Goal: Answer question/provide support

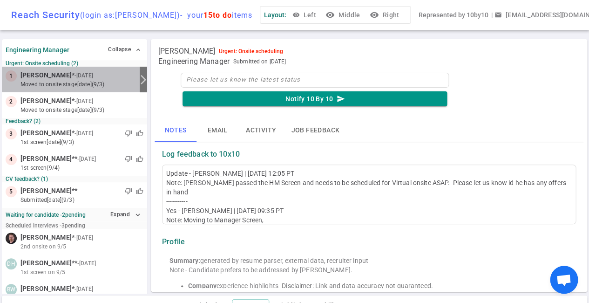
click at [112, 77] on div at bounding box center [115, 75] width 41 height 9
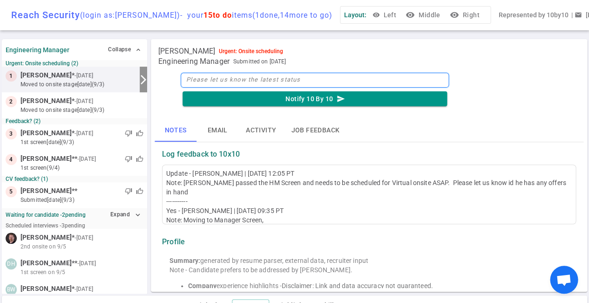
click at [202, 77] on textarea at bounding box center [315, 80] width 268 height 15
type textarea "S"
type textarea "Sc"
type textarea "Sch"
type textarea "Sche"
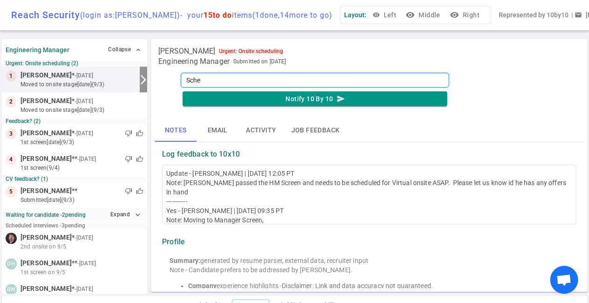
type textarea "Sched"
type textarea "Schedu"
type textarea "Schedul"
type textarea "Schedule"
type textarea "Scheduled"
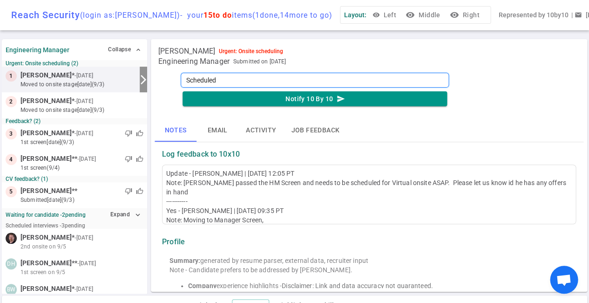
type textarea "Scheduled"
type textarea "Scheduled v"
type textarea "Scheduled vi"
type textarea "Scheduled vir"
type textarea "Scheduled virt"
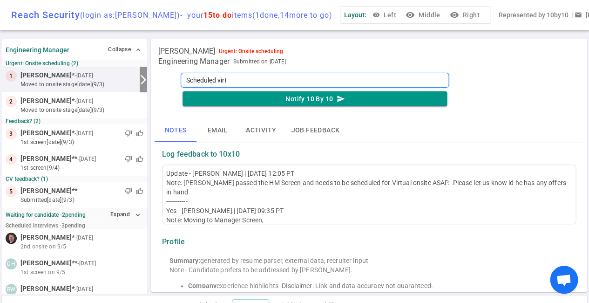
type textarea "Scheduled virtu"
type textarea "Scheduled virtua"
type textarea "Scheduled virtual"
type textarea "Scheduled virtual o"
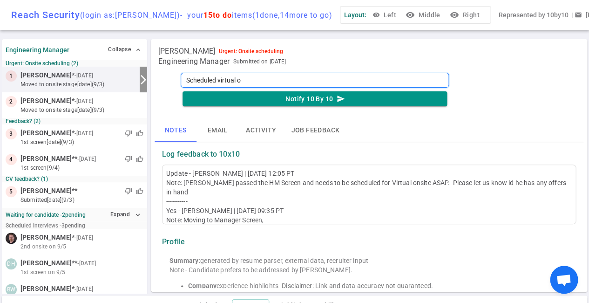
type textarea "Scheduled virtual on"
type textarea "Scheduled virtual ons"
type textarea "Scheduled virtual onsi"
type textarea "Scheduled virtual onsit"
type textarea "Scheduled virtual onsite"
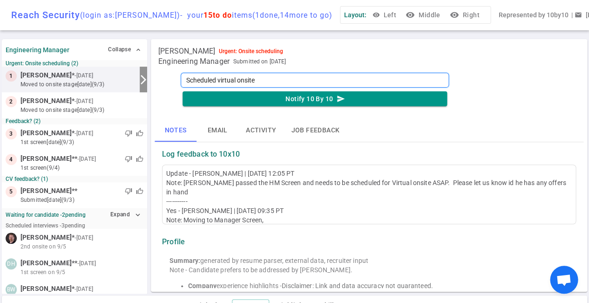
type textarea "Scheduled virtual onsite,"
type textarea "Scheduled virtual onsite, M"
type textarea "Scheduled virtual onsite, Mo"
type textarea "Scheduled virtual onsite, Mon"
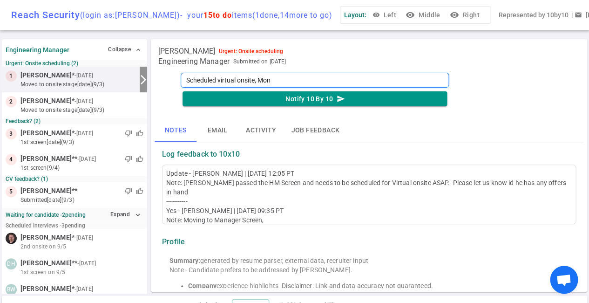
type textarea "Scheduled virtual onsite, Mond"
type textarea "Scheduled virtual onsite, [PERSON_NAME]"
type textarea "Scheduled virtual onsite, [DATE]"
type textarea "Scheduled virtual onsite, [PERSON_NAME]"
type textarea "Scheduled virtual onsite, Mond"
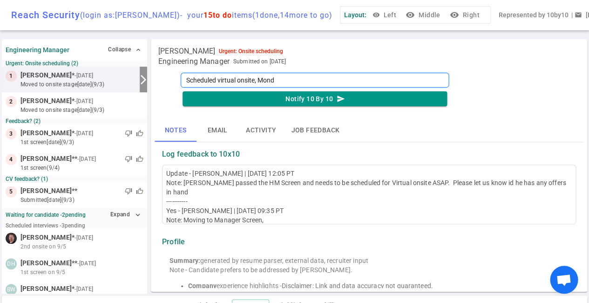
type textarea "Scheduled virtual onsite, Mon"
type textarea "Scheduled virtual onsite, Mo"
type textarea "Scheduled virtual onsite, M"
type textarea "Scheduled virtual onsite,"
type textarea "Scheduled virtual onsite, f"
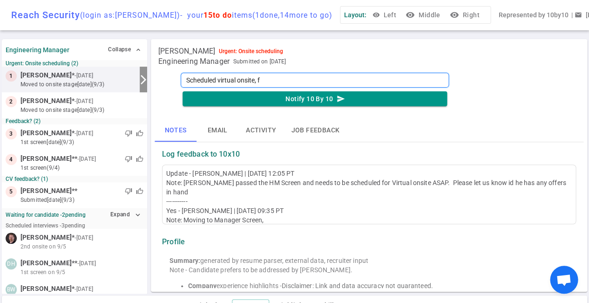
type textarea "Scheduled virtual onsite, fi"
type textarea "Scheduled virtual onsite, fin"
type textarea "Scheduled virtual onsite, fina"
type textarea "Scheduled virtual onsite, final"
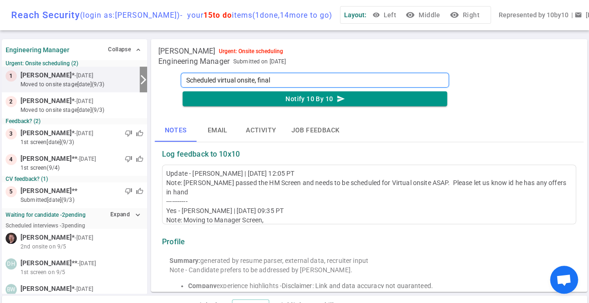
type textarea "Scheduled virtual onsite, final i"
type textarea "Scheduled virtual onsite, final in"
type textarea "Scheduled virtual onsite, final int"
type textarea "Scheduled virtual onsite, final inte"
type textarea "Scheduled virtual onsite, final inter"
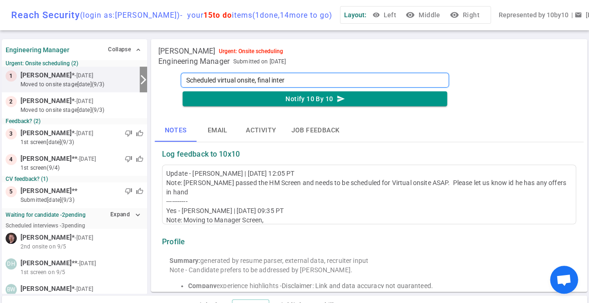
type textarea "Scheduled virtual onsite, final interv"
type textarea "Scheduled virtual onsite, final intervi"
type textarea "Scheduled virtual onsite, final intervie"
type textarea "Scheduled virtual onsite, final interview"
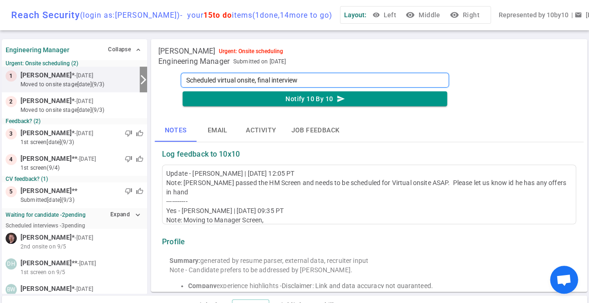
type textarea "Scheduled virtual onsite, final interview T"
type textarea "Scheduled virtual onsite, final interview Th"
type textarea "Scheduled virtual onsite, final interview Thu"
type textarea "Scheduled virtual onsite, final interview Thur"
type textarea "Scheduled virtual onsite, final interview Thurs"
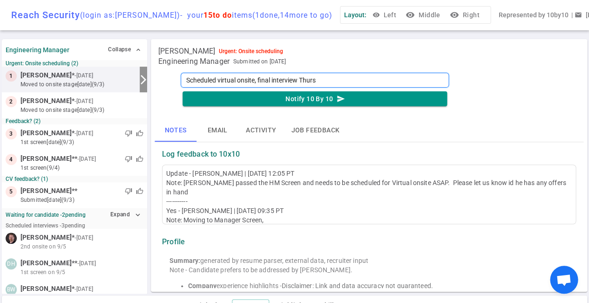
type textarea "Scheduled virtual onsite, final interview Thursd"
type textarea "Scheduled virtual onsite, final interview [PERSON_NAME]"
type textarea "Scheduled virtual onsite, final interview [DATE]"
type textarea "Scheduled virtual onsite, final interview [DATE] S"
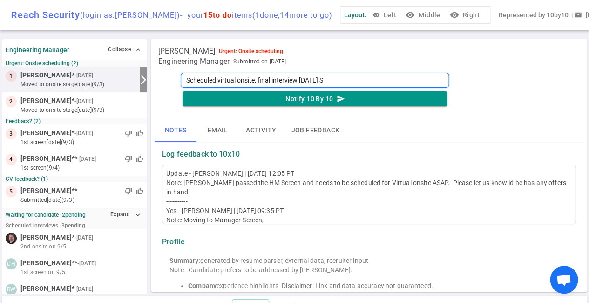
type textarea "Scheduled virtual onsite, final interview [DATE] Se"
type textarea "Scheduled virtual onsite, final interview [DATE] Sep"
type textarea "Scheduled virtual onsite, final interview [DATE] September"
type textarea "Scheduled virtual onsite, final interview [DATE]"
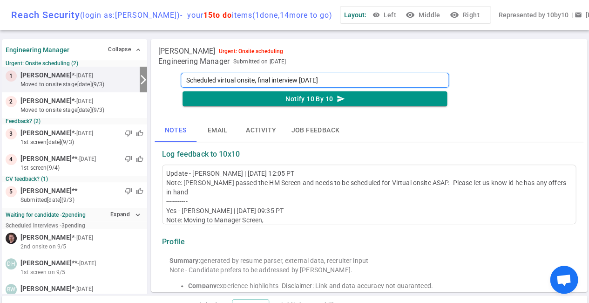
click at [375, 82] on textarea "Scheduled virtual onsite, final interview [DATE]" at bounding box center [315, 80] width 268 height 15
type textarea "Scheduled virtual onsite, final interview [DATE]"
type textarea "Scheduled virtual onsite, final interview [DATE] September"
type textarea "Scheduled virtual onsite, final interview [DATE] Septembe"
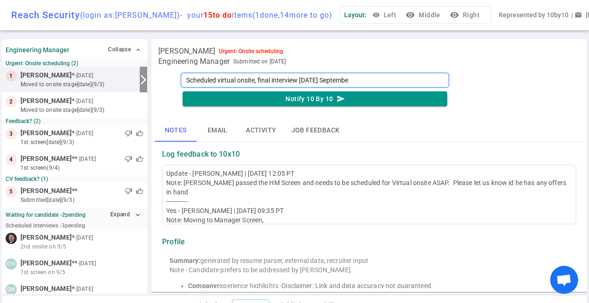
type textarea "Scheduled virtual onsite, final interview [DATE] Septemb"
type textarea "Scheduled virtual onsite, final interview [DATE] Septem"
type textarea "Scheduled virtual onsite, final interview [DATE] Septe"
type textarea "Scheduled virtual onsite, final interview [DATE] Sept"
type textarea "Scheduled virtual onsite, final interview [DATE] Sep"
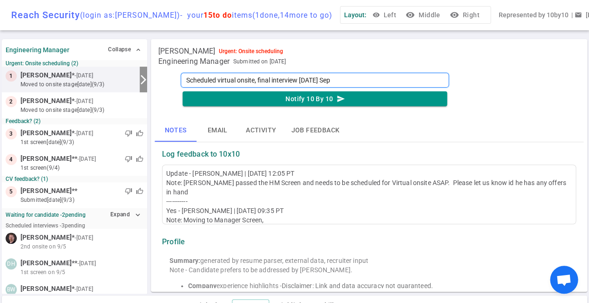
type textarea "Scheduled virtual onsite, final interview [DATE] Se"
type textarea "Scheduled virtual onsite, final interview [DATE] S"
type textarea "Scheduled virtual onsite, final interview [DATE]"
type textarea "Scheduled virtual onsite, final interview [PERSON_NAME]"
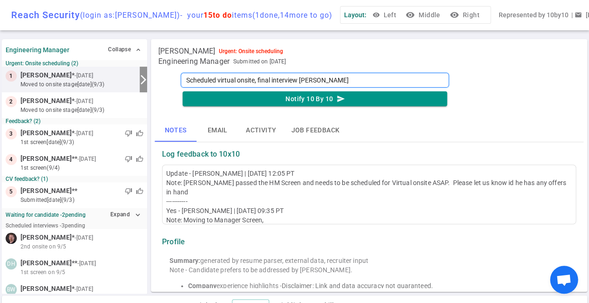
type textarea "Scheduled virtual onsite, final interview Thursd"
type textarea "Scheduled virtual onsite, final interview Thurs"
type textarea "Scheduled virtual onsite, final interview Thur"
type textarea "Scheduled virtual onsite, final interview Thu"
type textarea "Scheduled virtual onsite, final interview Th"
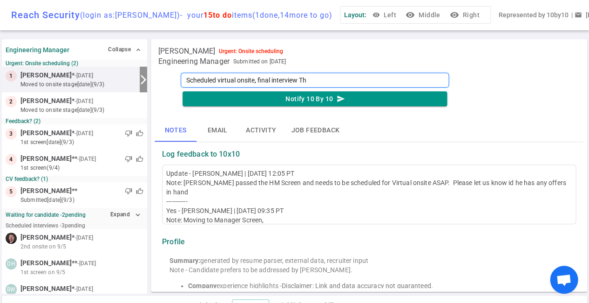
type textarea "Scheduled virtual onsite, final interview T"
type textarea "Scheduled virtual onsite, final interview"
type textarea "Scheduled virtual onsite, final intervie"
type textarea "Scheduled virtual onsite, final intervi"
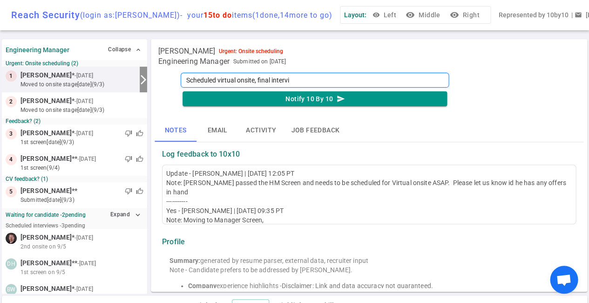
type textarea "Scheduled virtual onsite, final interv"
type textarea "Scheduled virtual onsite, final inter"
type textarea "Scheduled virtual onsite, final inte"
type textarea "Scheduled virtual onsite, final int"
type textarea "Scheduled virtual onsite, final in"
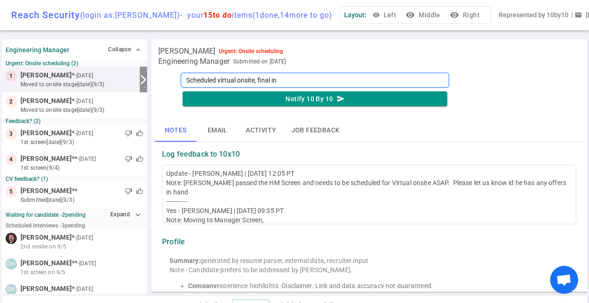
type textarea "Scheduled virtual onsite, final i"
type textarea "Scheduled virtual onsite, final"
click at [349, 81] on textarea "Scheduled virtual onsite, Interviews Fiday, [DATE] and [DATE]" at bounding box center [315, 80] width 268 height 15
click at [295, 82] on textarea "Scheduled virtual onsite, Interviews Fiday, [DATE] and final onTuesday" at bounding box center [315, 80] width 268 height 15
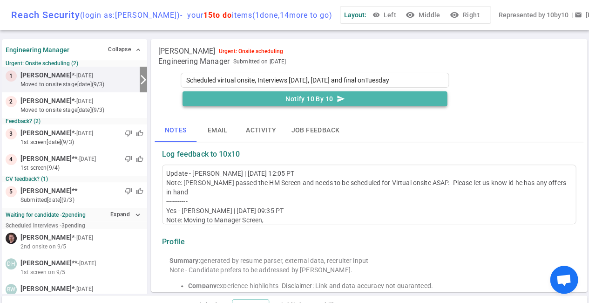
click at [326, 96] on button "Notify 10 By 10 send" at bounding box center [315, 98] width 265 height 15
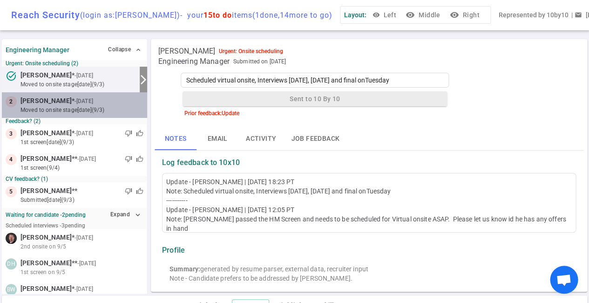
click at [119, 106] on small "moved to Onsite stage [DATE] (9/3)" at bounding box center [81, 110] width 123 height 8
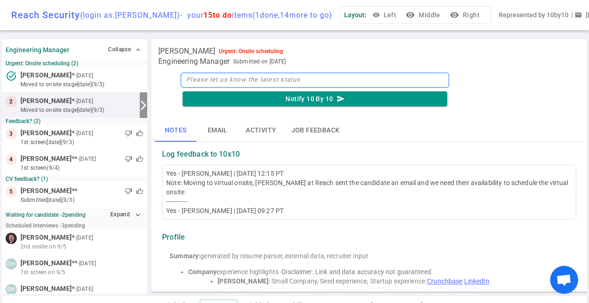
click at [198, 76] on textarea at bounding box center [315, 80] width 268 height 15
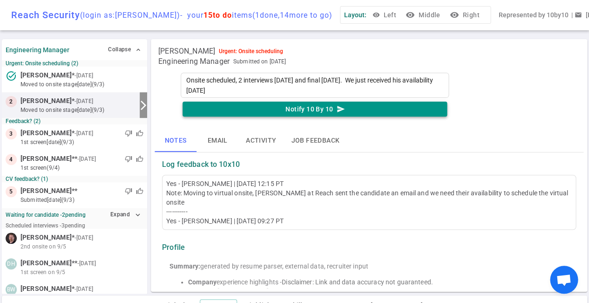
click at [253, 112] on button "Notify 10 By 10 send" at bounding box center [315, 109] width 265 height 15
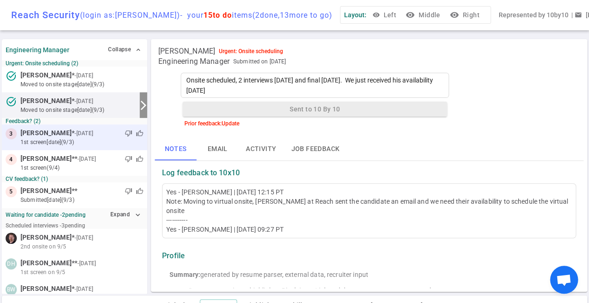
click at [108, 138] on small "1st Screen [DATE] (9/3)" at bounding box center [81, 142] width 123 height 8
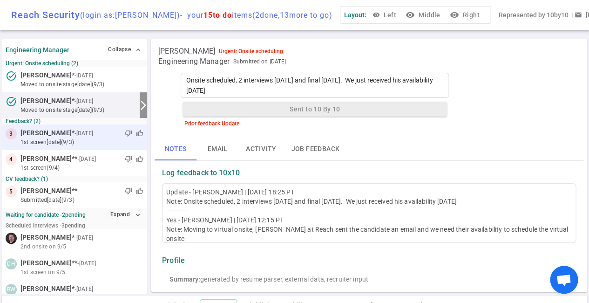
click at [92, 143] on small "1st Screen [DATE] (9/3)" at bounding box center [81, 142] width 123 height 8
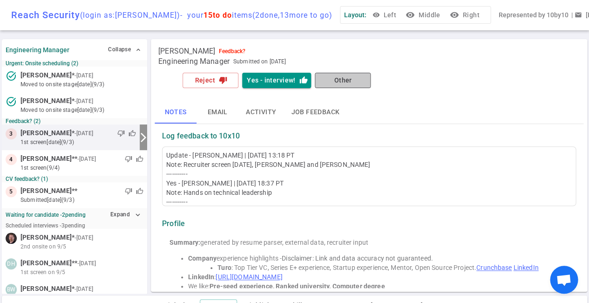
click at [339, 81] on button "Other" at bounding box center [343, 80] width 56 height 15
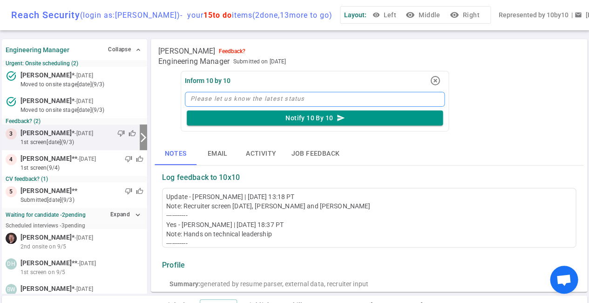
click at [267, 95] on textarea at bounding box center [315, 99] width 260 height 15
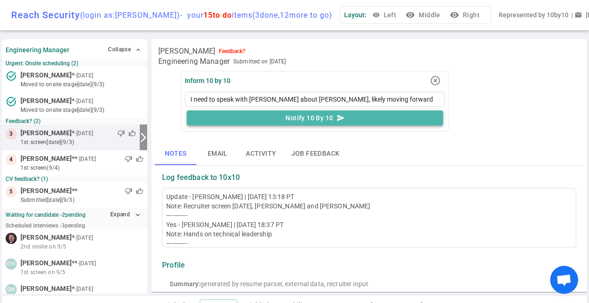
click at [307, 120] on button "Notify 10 By 10 send" at bounding box center [315, 117] width 256 height 15
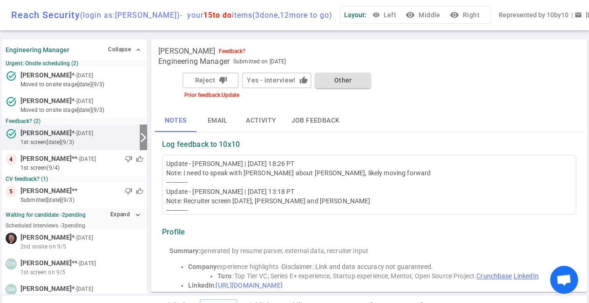
click at [177, 122] on button "Notes" at bounding box center [176, 120] width 42 height 22
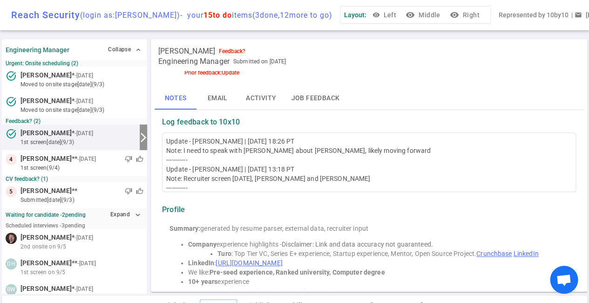
scroll to position [23, 0]
click at [174, 138] on div "Update - [PERSON_NAME] | [DATE] 18:26 PT Note: I need to speak with [PERSON_NAM…" at bounding box center [369, 182] width 406 height 93
click at [169, 142] on div "Update - [PERSON_NAME] | [DATE] 18:26 PT Note: I need to speak with [PERSON_NAM…" at bounding box center [369, 182] width 406 height 93
click at [165, 139] on div "Update - [PERSON_NAME] | [DATE] 18:26 PT Note: I need to speak with [PERSON_NAM…" at bounding box center [369, 162] width 414 height 60
click at [168, 143] on div "Update - [PERSON_NAME] | [DATE] 18:26 PT Note: I need to speak with [PERSON_NAM…" at bounding box center [369, 182] width 406 height 93
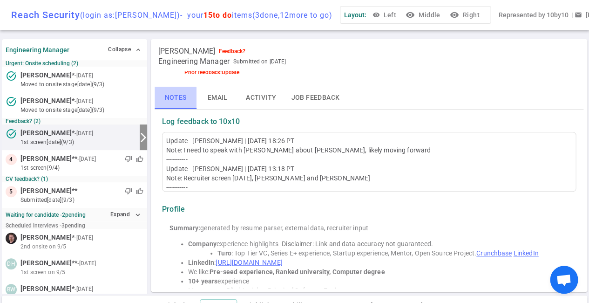
click at [184, 100] on button "Notes" at bounding box center [176, 98] width 42 height 22
click at [168, 143] on div "Update - [PERSON_NAME] | [DATE] 18:26 PT Note: I need to speak with [PERSON_NAM…" at bounding box center [369, 182] width 406 height 93
click at [204, 122] on strong "Log feedback to 10x10" at bounding box center [201, 121] width 78 height 9
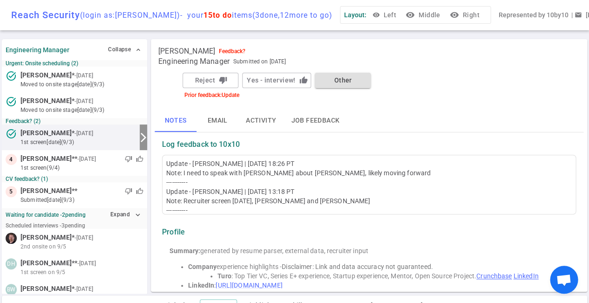
scroll to position [0, 0]
click at [352, 78] on button "Other" at bounding box center [343, 80] width 56 height 15
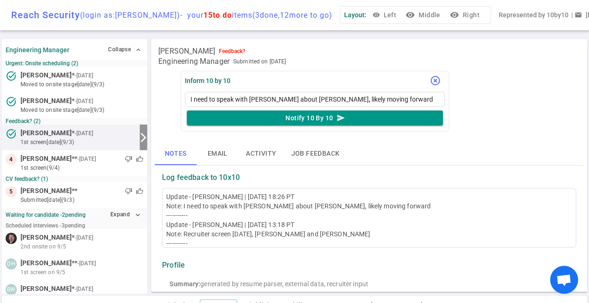
click at [438, 79] on icon "highlight_off" at bounding box center [435, 80] width 11 height 11
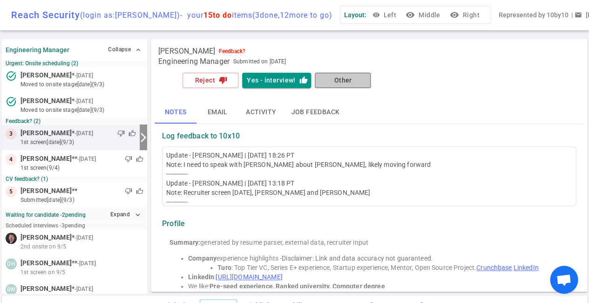
click at [326, 78] on button "Other" at bounding box center [343, 80] width 56 height 15
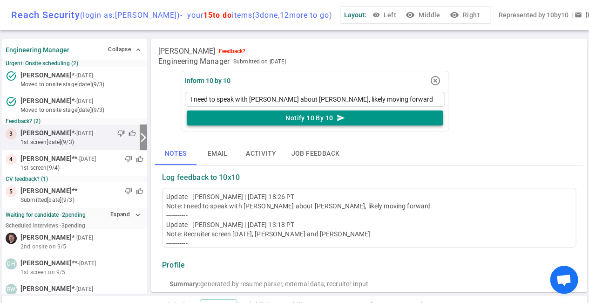
click at [327, 120] on button "Notify 10 By 10 send" at bounding box center [315, 117] width 256 height 15
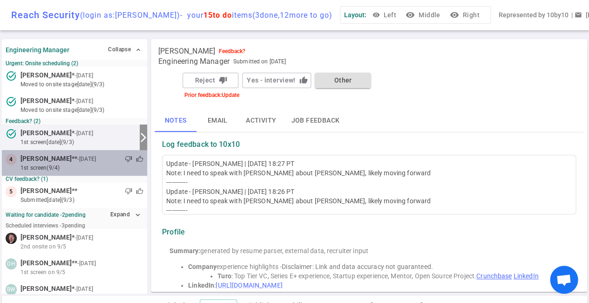
click at [98, 161] on div "thumb_down thumb_up" at bounding box center [121, 158] width 46 height 9
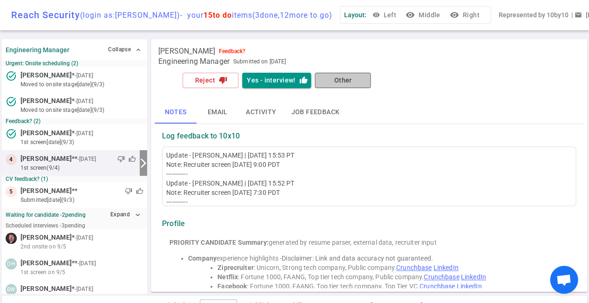
click at [352, 82] on button "Other" at bounding box center [343, 80] width 56 height 15
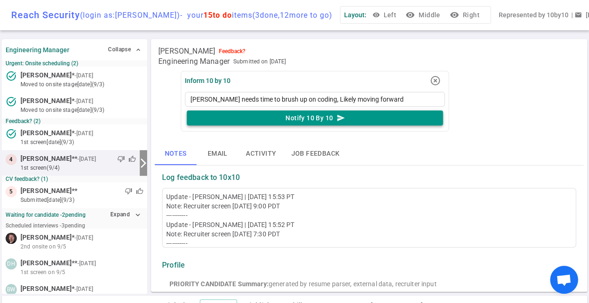
click at [293, 120] on button "Notify 10 By 10 send" at bounding box center [315, 117] width 256 height 15
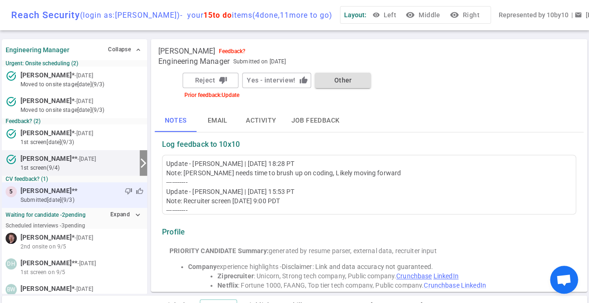
click at [77, 196] on small "submitted [DATE] (9/3)" at bounding box center [81, 200] width 123 height 8
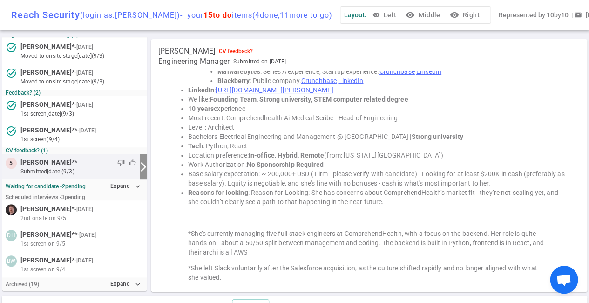
scroll to position [136, 0]
